Goal: Task Accomplishment & Management: Use online tool/utility

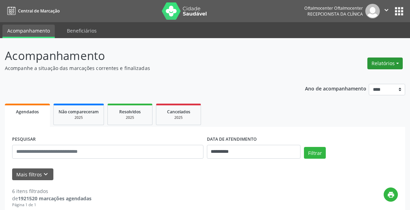
click at [373, 65] on button "Relatórios" at bounding box center [385, 64] width 35 height 12
click at [355, 77] on link "Agendamentos" at bounding box center [366, 79] width 75 height 10
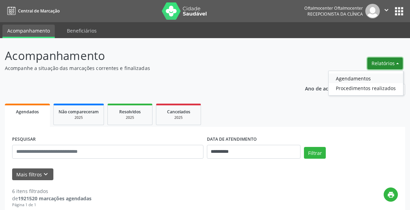
select select "*"
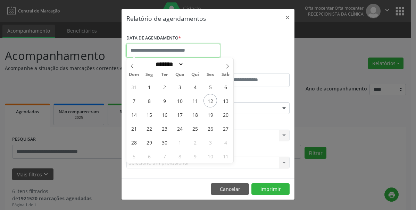
click at [163, 53] on input "text" at bounding box center [173, 51] width 94 height 14
click at [149, 113] on span "15" at bounding box center [149, 115] width 14 height 14
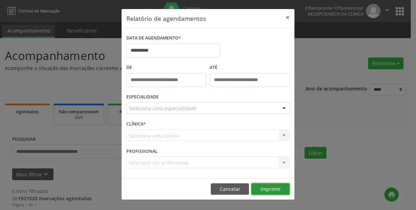
click at [261, 187] on button "Imprimir" at bounding box center [270, 190] width 38 height 12
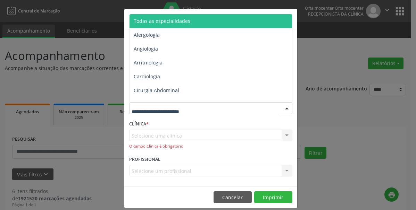
click at [160, 107] on input "text" at bounding box center [204, 112] width 146 height 14
type input "**"
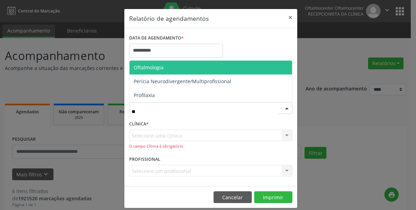
click at [154, 71] on span "Oftalmologia" at bounding box center [210, 68] width 162 height 14
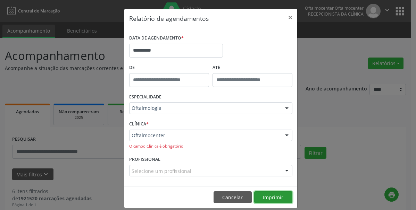
click at [266, 195] on button "Imprimir" at bounding box center [273, 197] width 38 height 12
